Goal: Information Seeking & Learning: Understand process/instructions

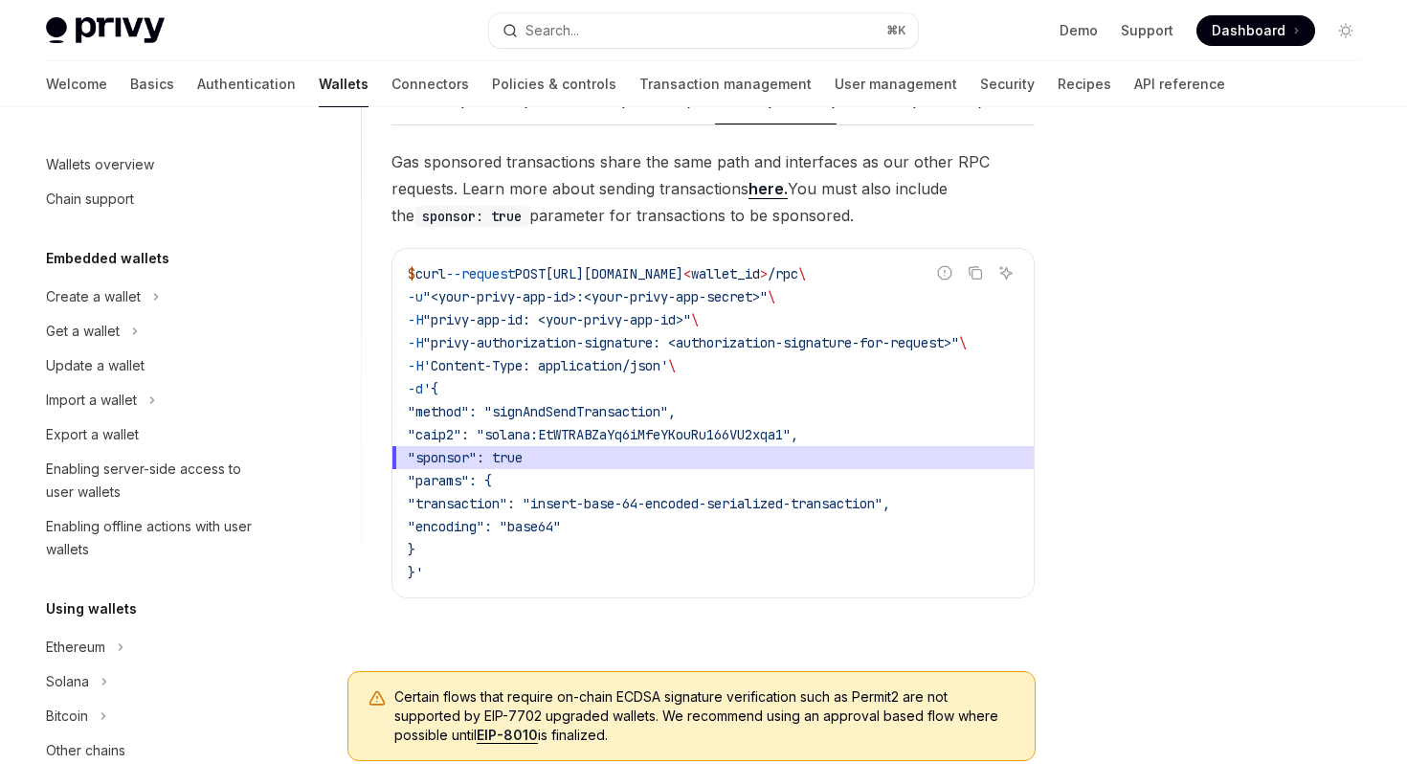
scroll to position [880, 0]
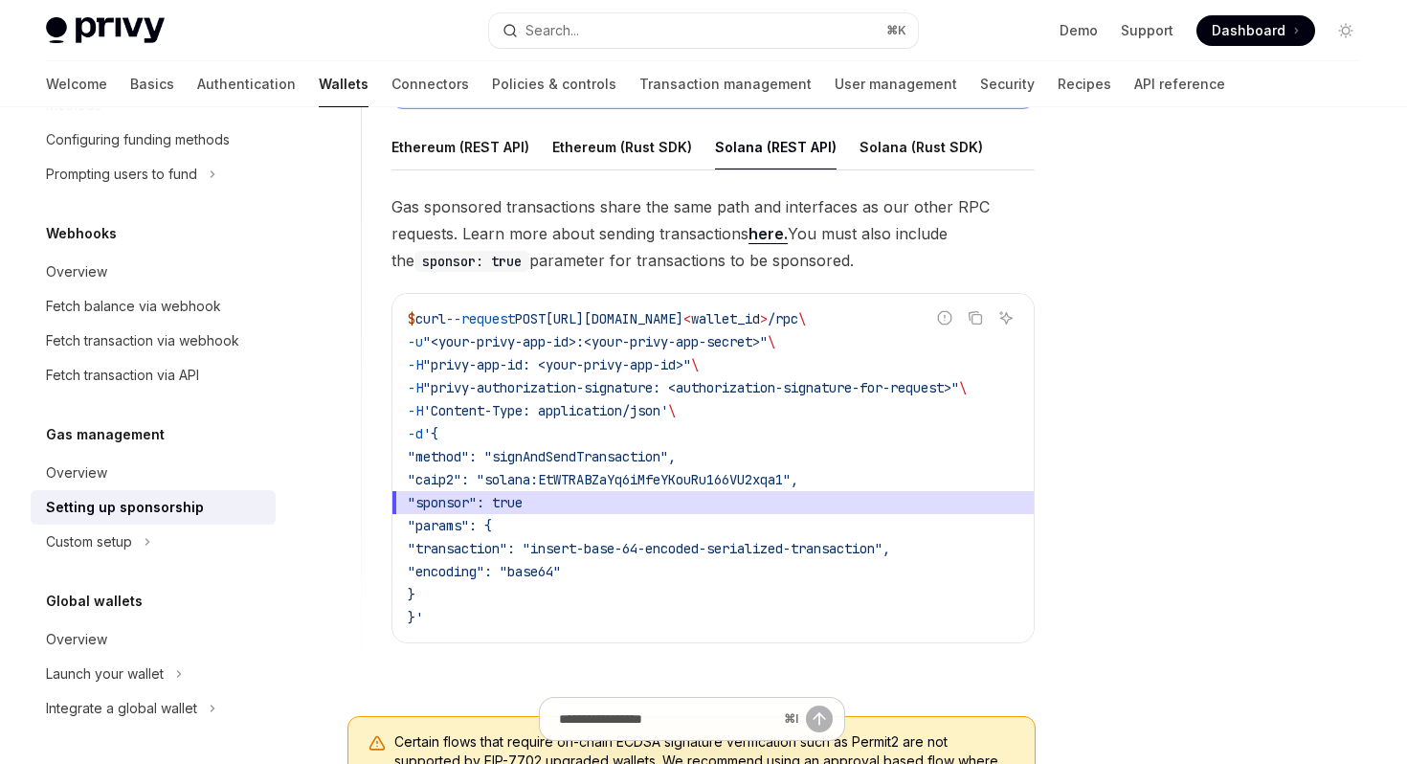
type textarea "*"
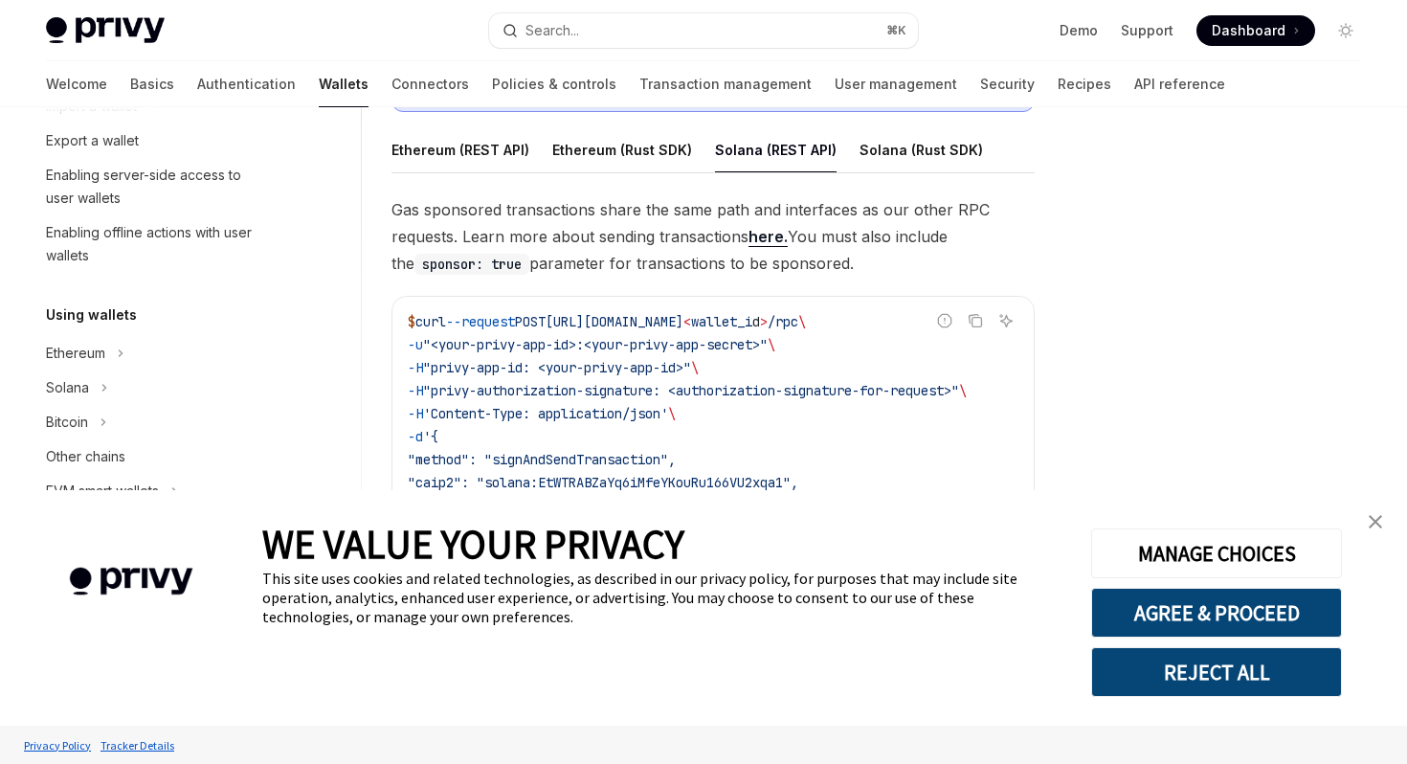
scroll to position [0, 0]
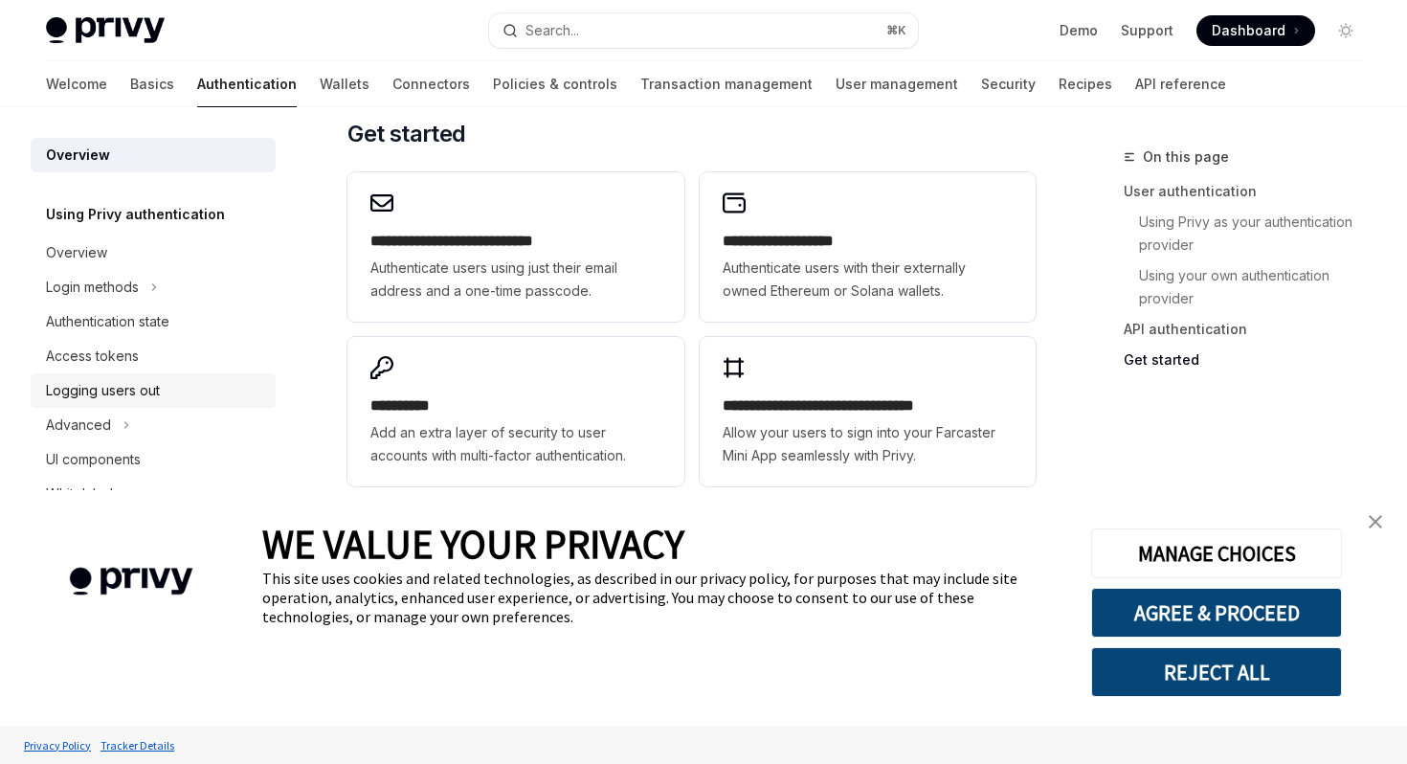
scroll to position [1663, 0]
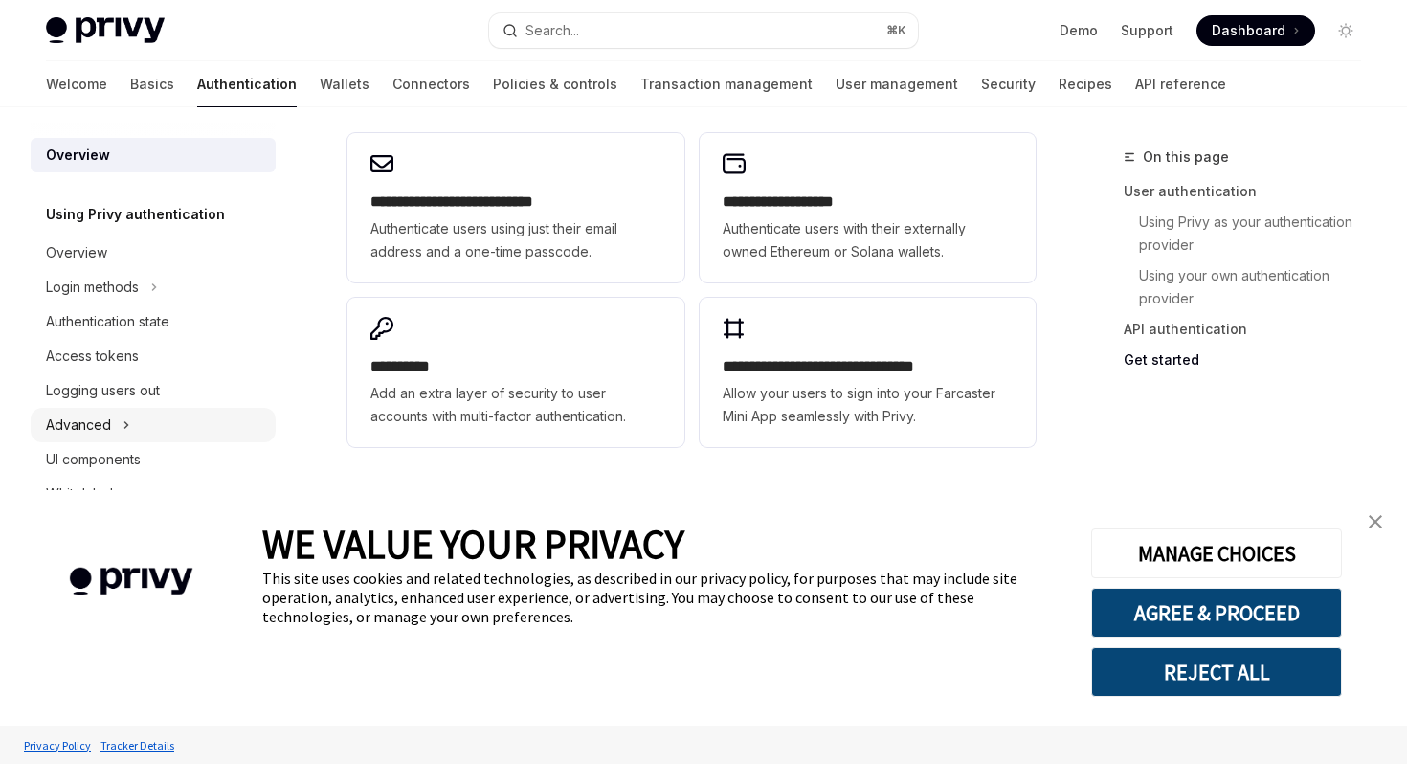
click at [83, 438] on button "Advanced" at bounding box center [153, 425] width 245 height 34
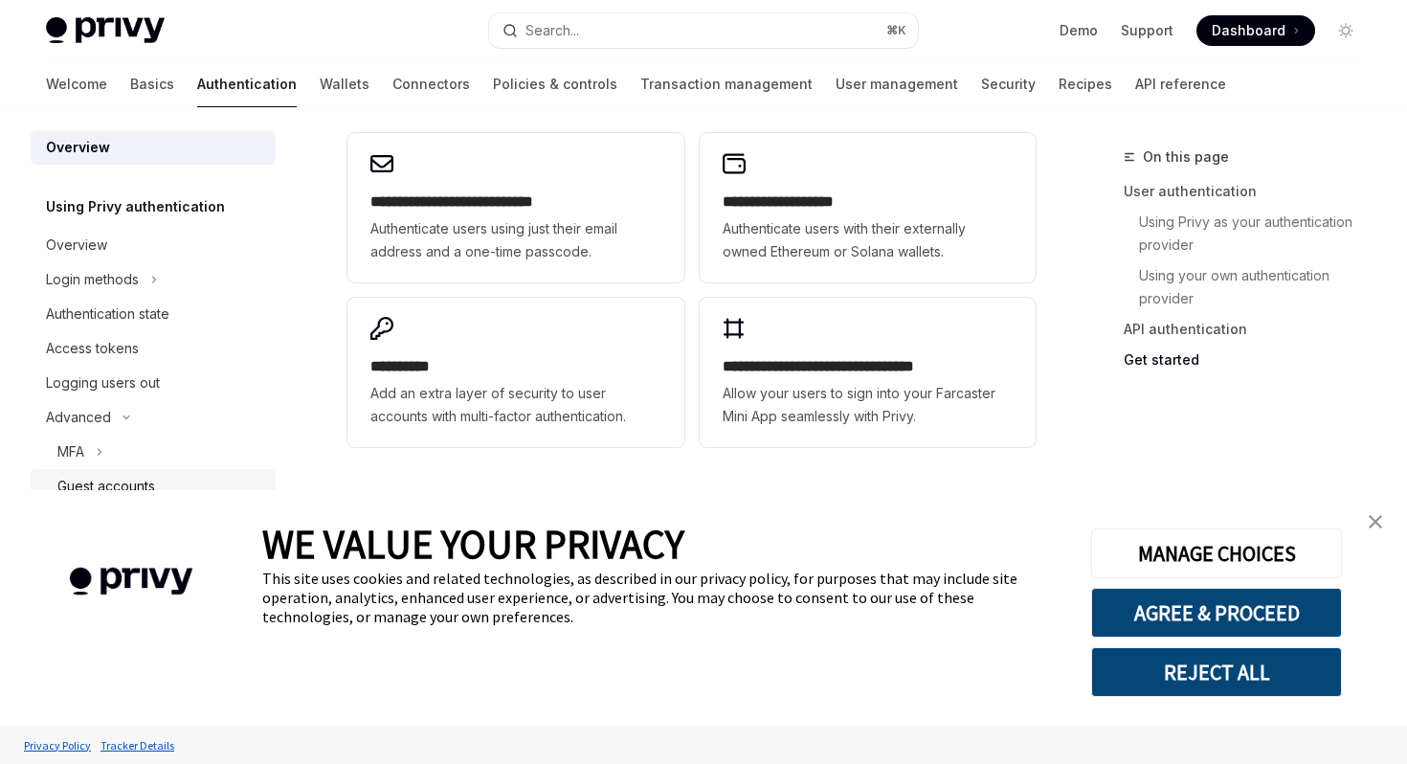
scroll to position [0, 0]
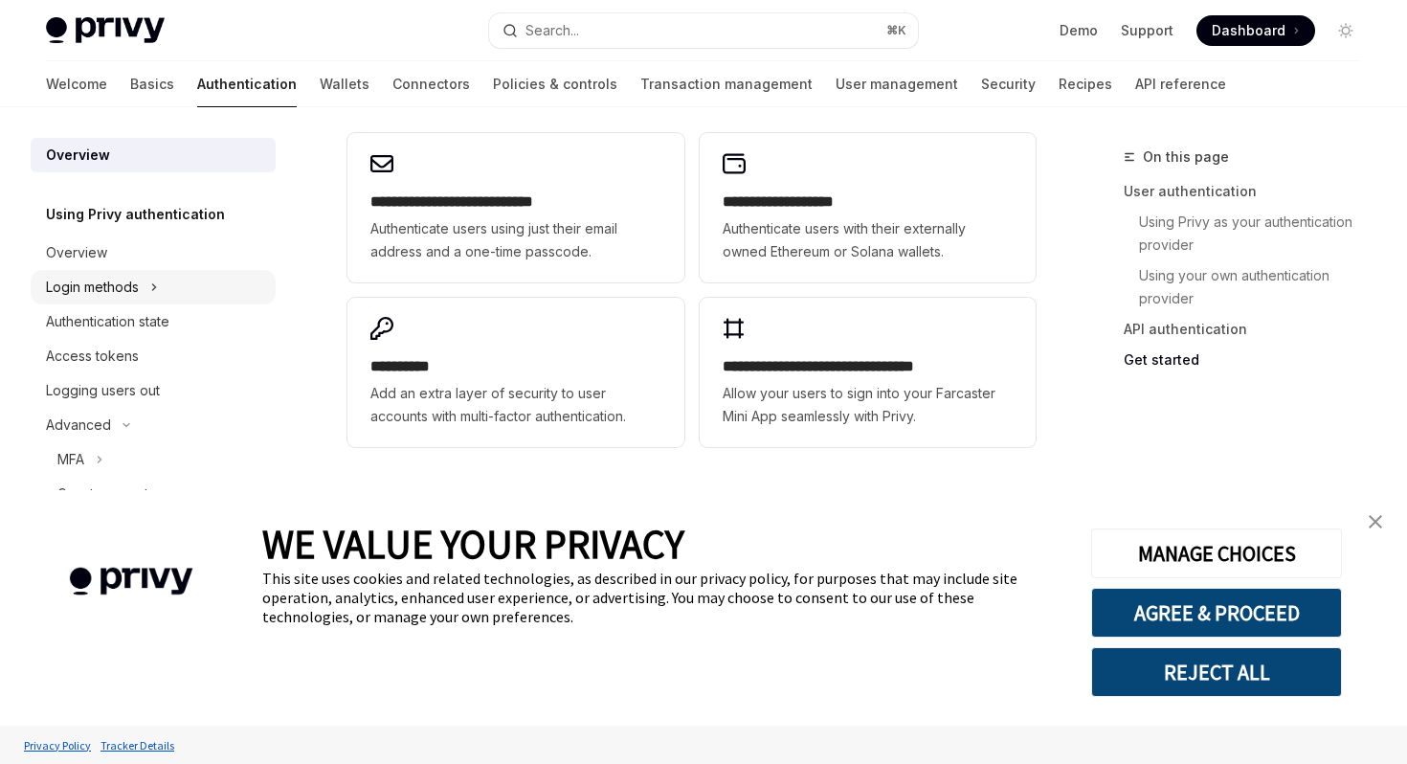
click at [111, 280] on div "Login methods" at bounding box center [92, 287] width 93 height 23
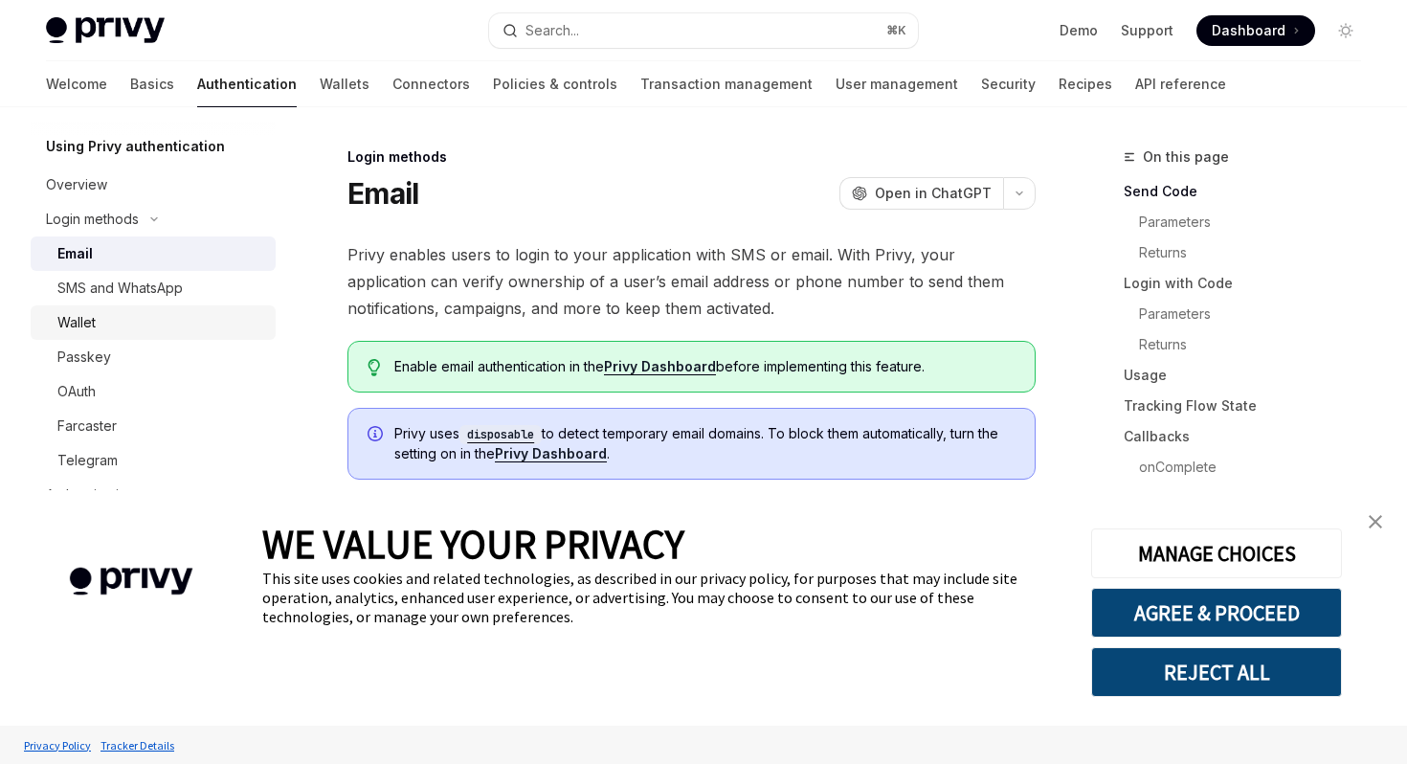
scroll to position [69, 0]
click at [101, 395] on div "OAuth" at bounding box center [160, 390] width 207 height 23
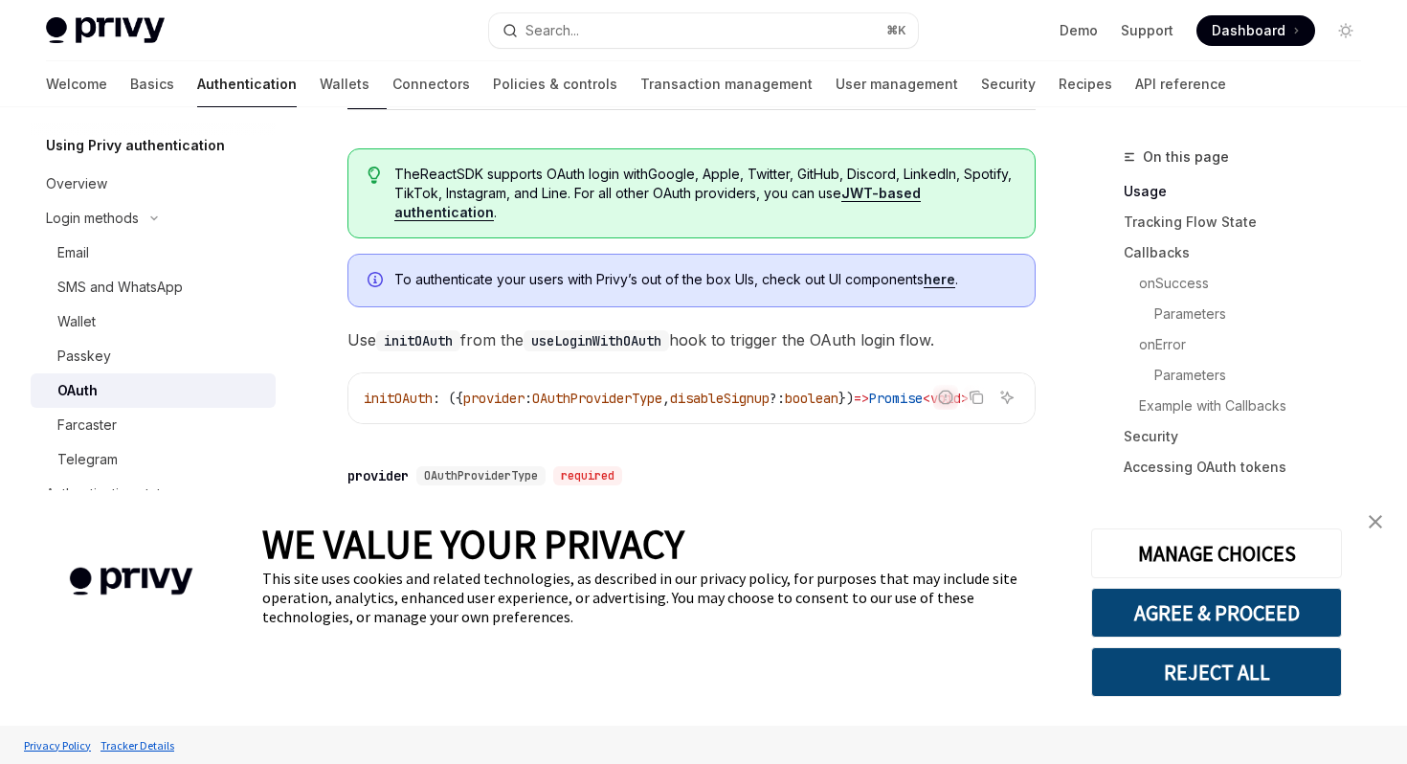
click at [941, 285] on link "here" at bounding box center [939, 279] width 32 height 17
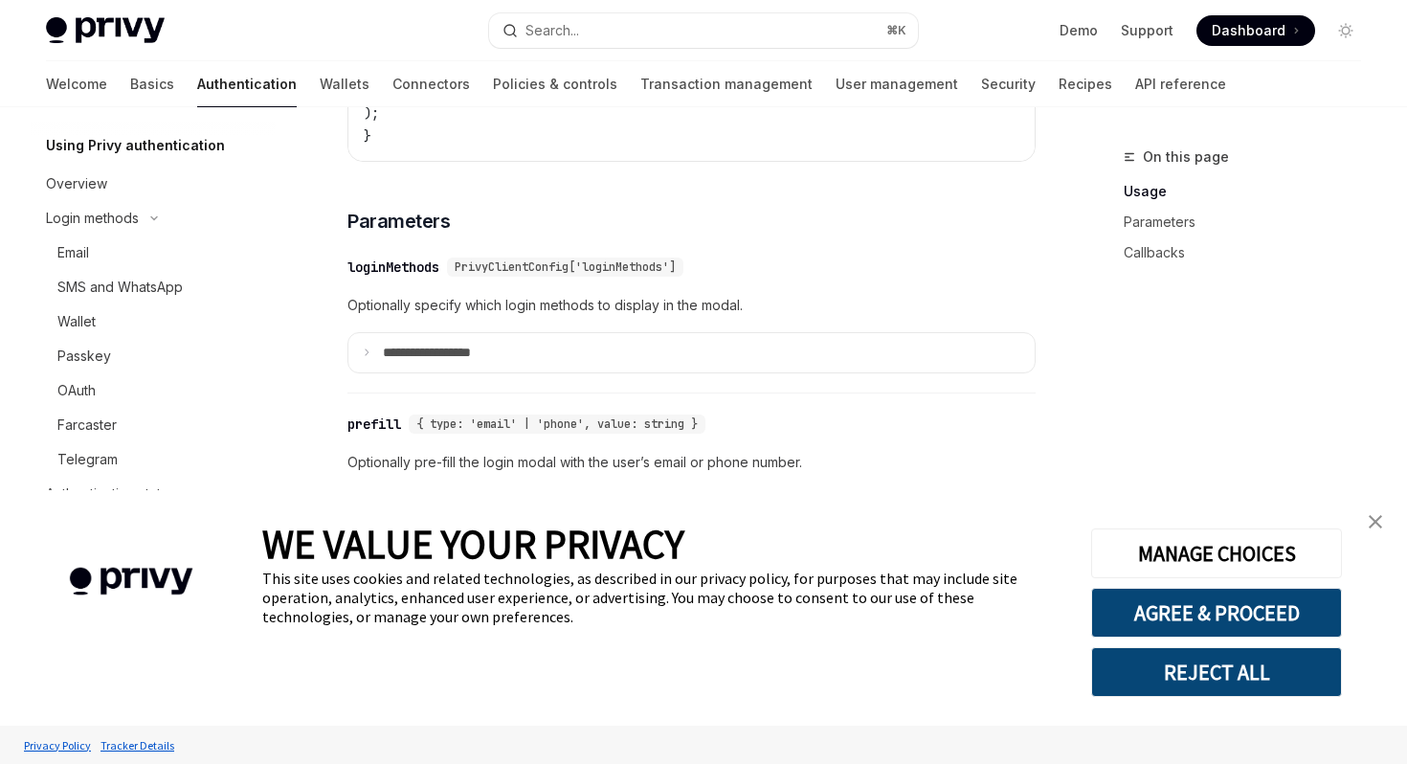
scroll to position [1642, 0]
click at [731, 372] on summary "**********" at bounding box center [691, 352] width 686 height 40
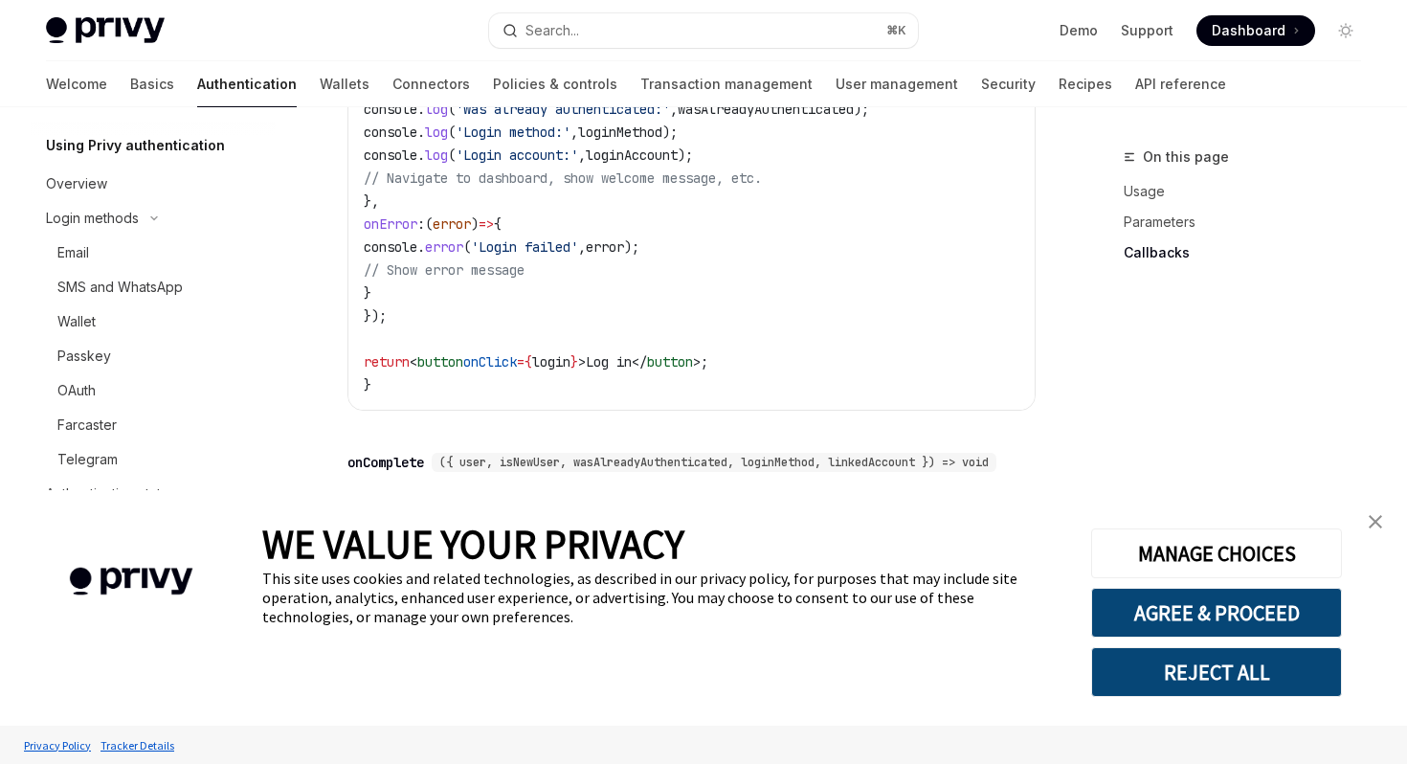
scroll to position [3950, 0]
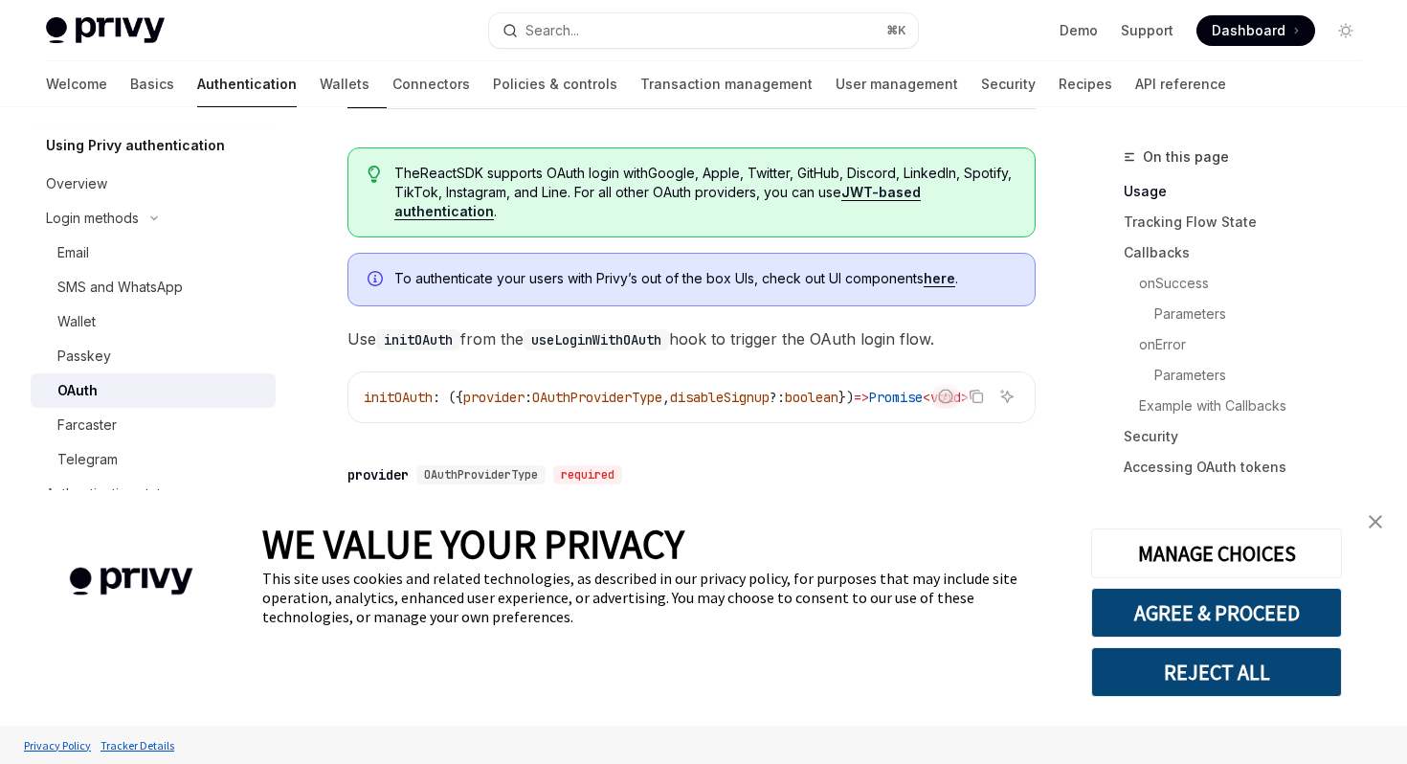
scroll to position [525, 0]
click at [111, 393] on div "OAuth" at bounding box center [160, 390] width 207 height 23
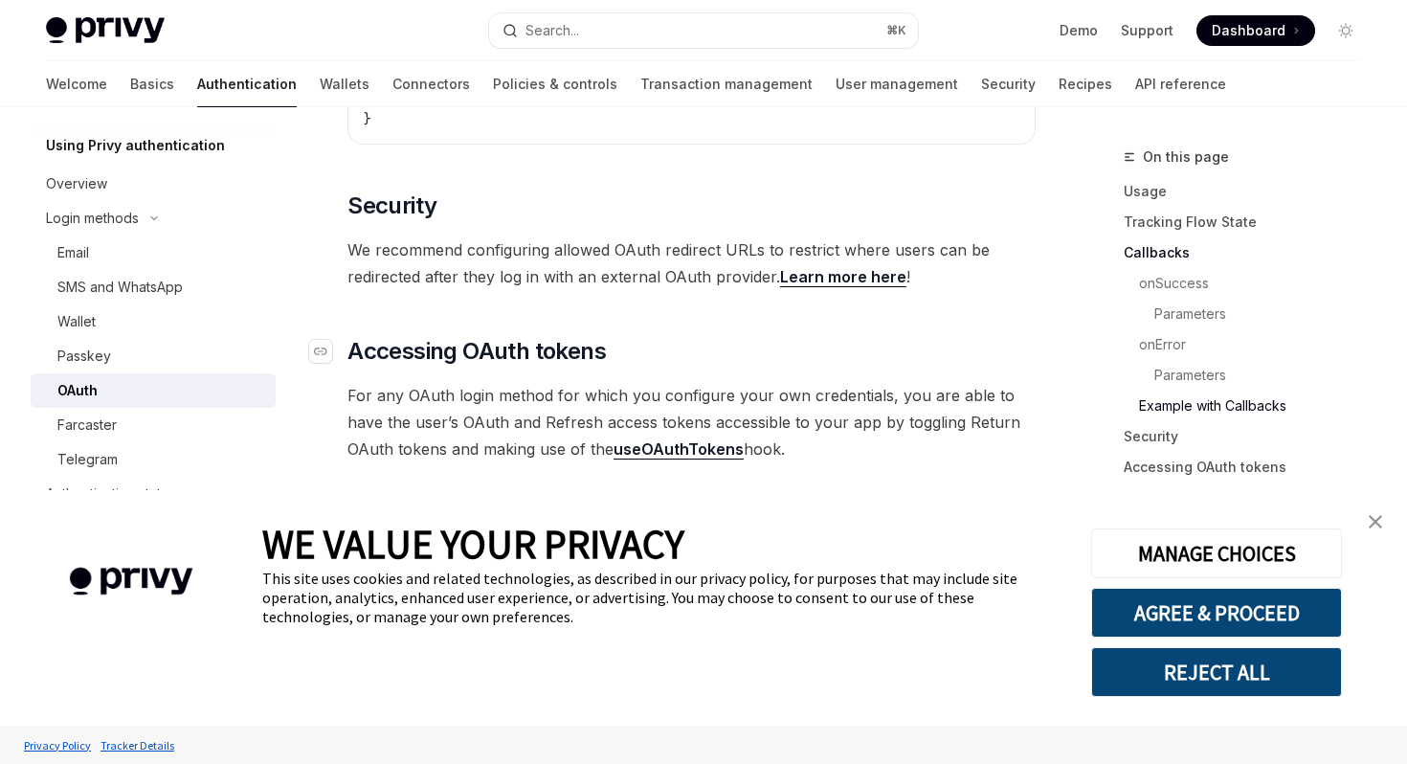
scroll to position [4042, 0]
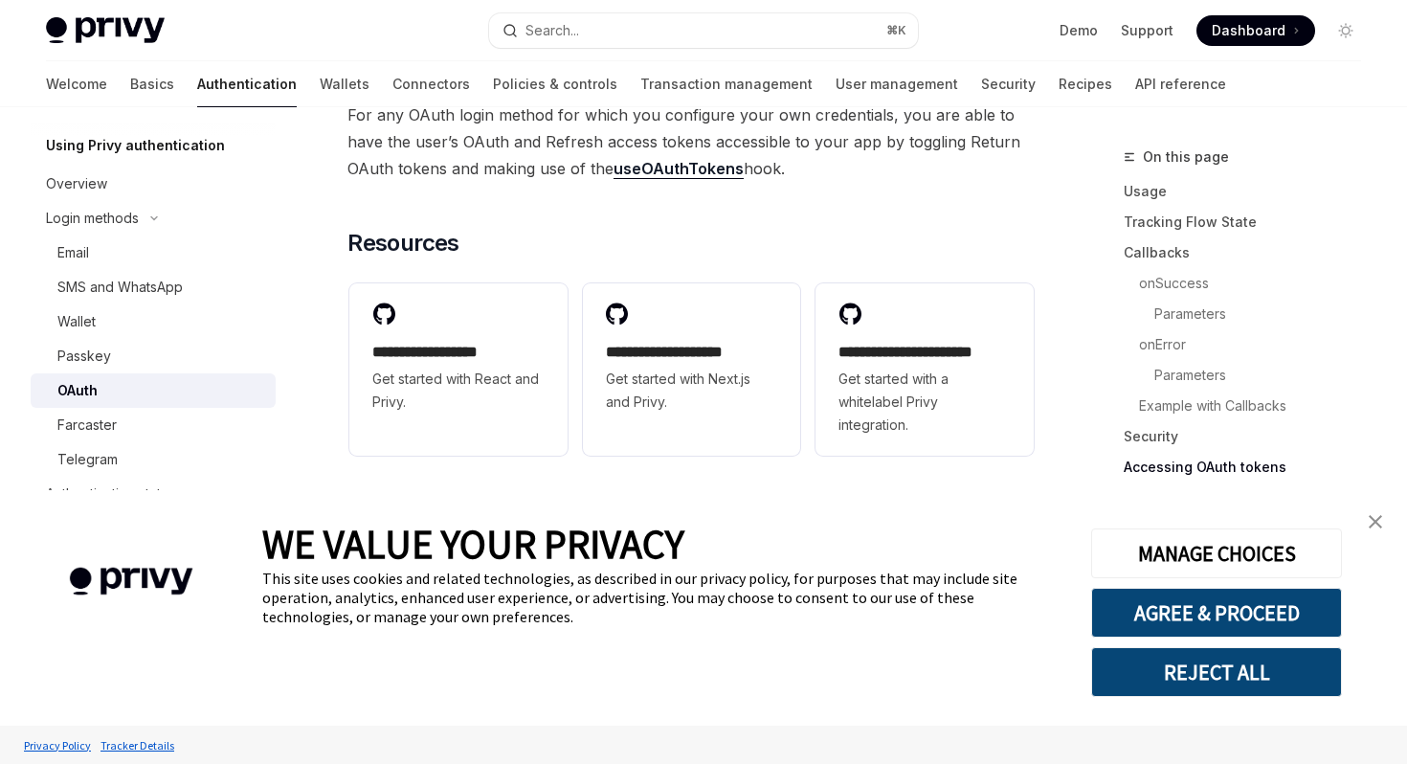
type textarea "*"
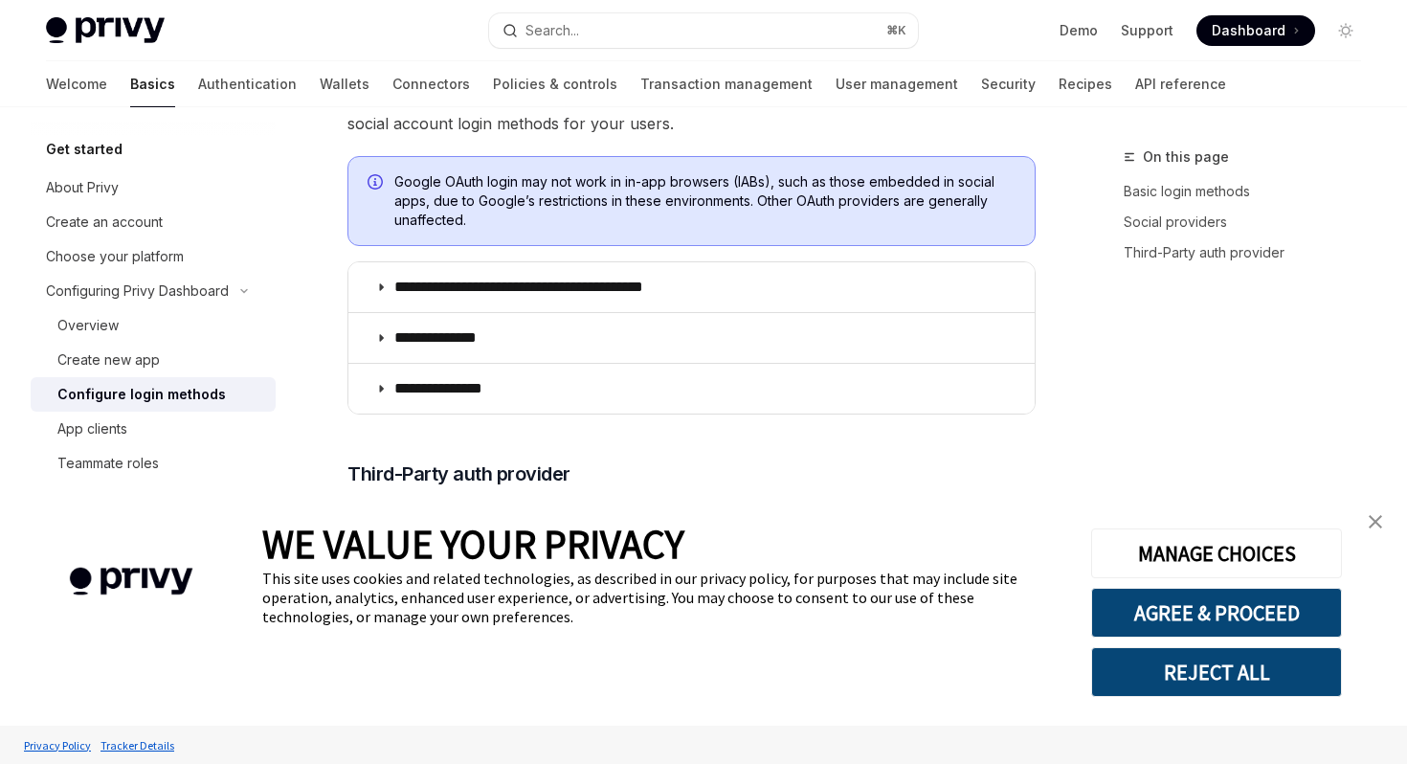
scroll to position [716, 0]
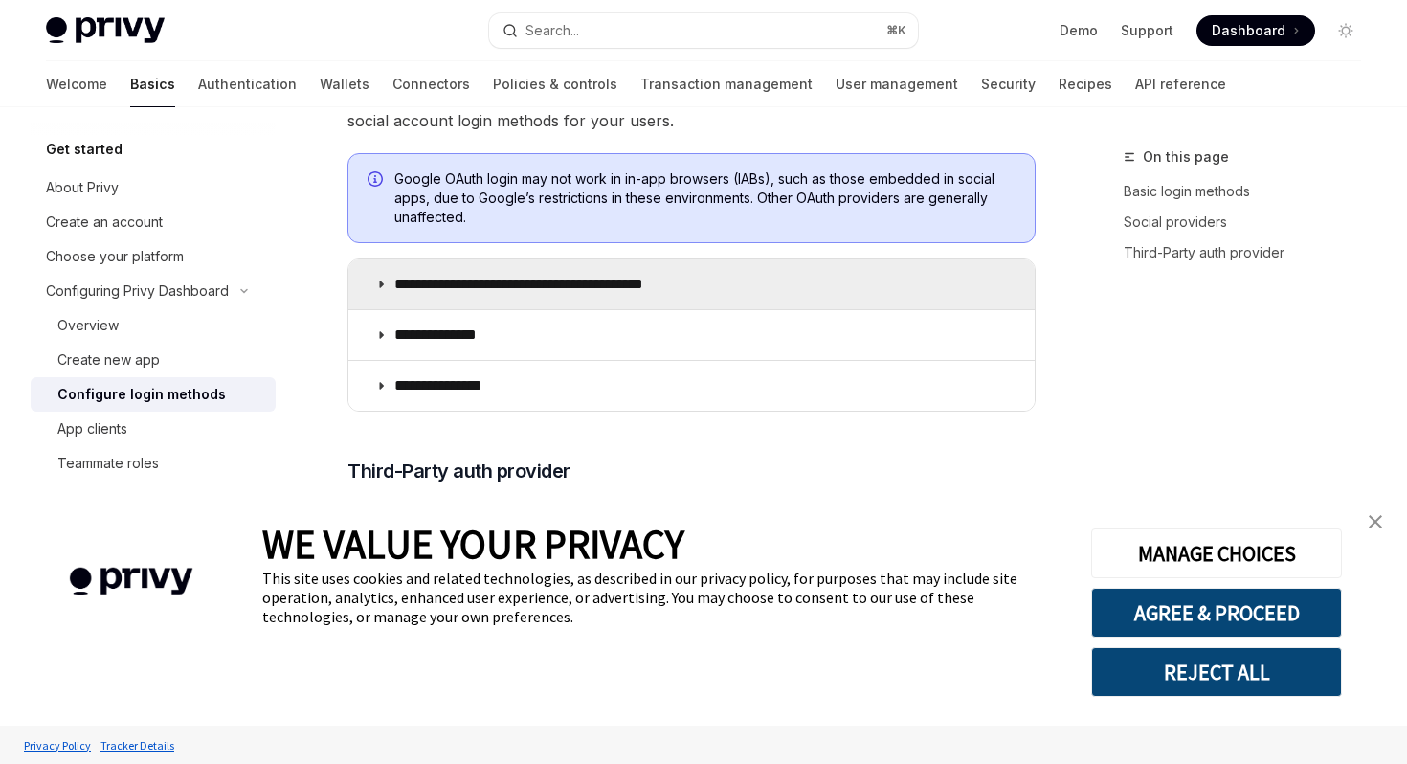
click at [387, 286] on summary "**********" at bounding box center [691, 284] width 686 height 50
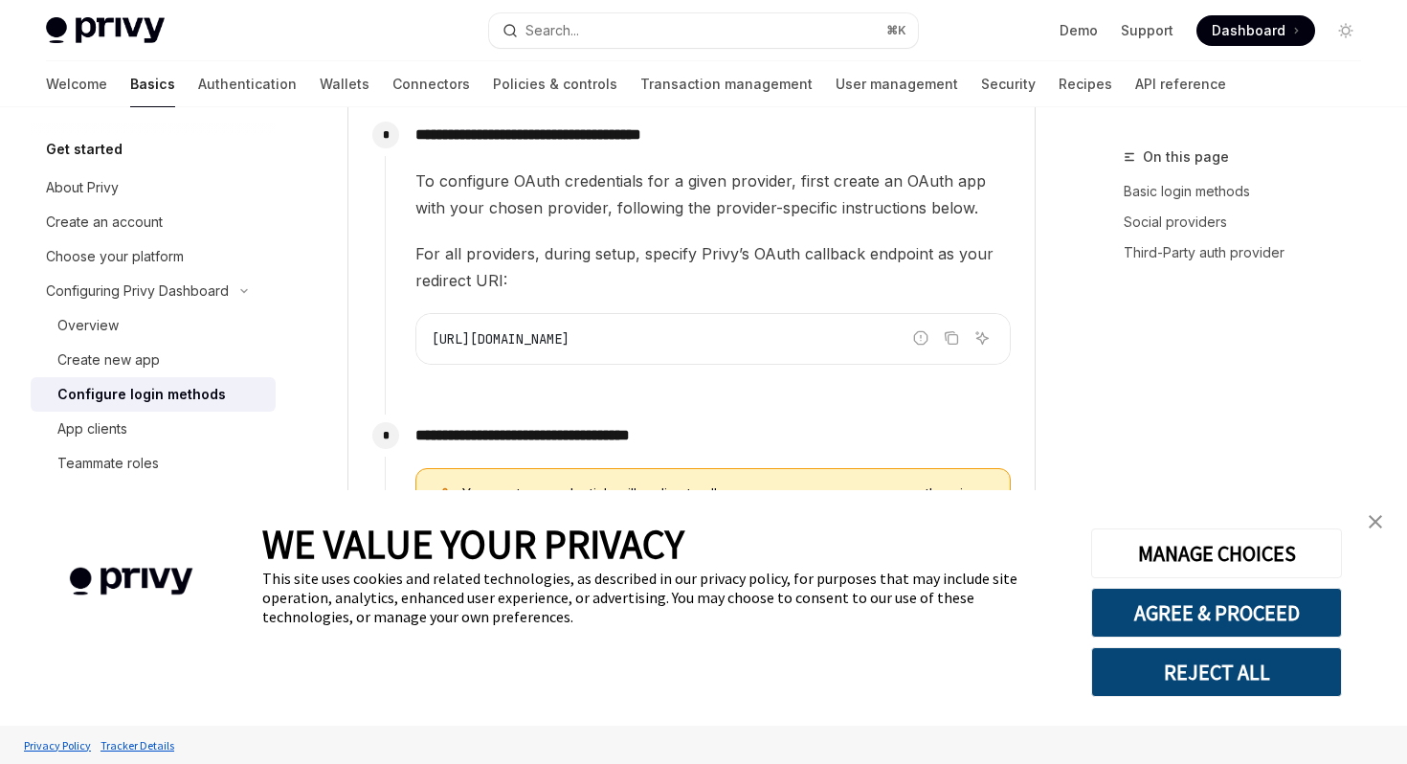
scroll to position [1722, 0]
click at [953, 338] on icon "Copy the contents from the code block" at bounding box center [951, 336] width 15 height 15
